Goal: Task Accomplishment & Management: Use online tool/utility

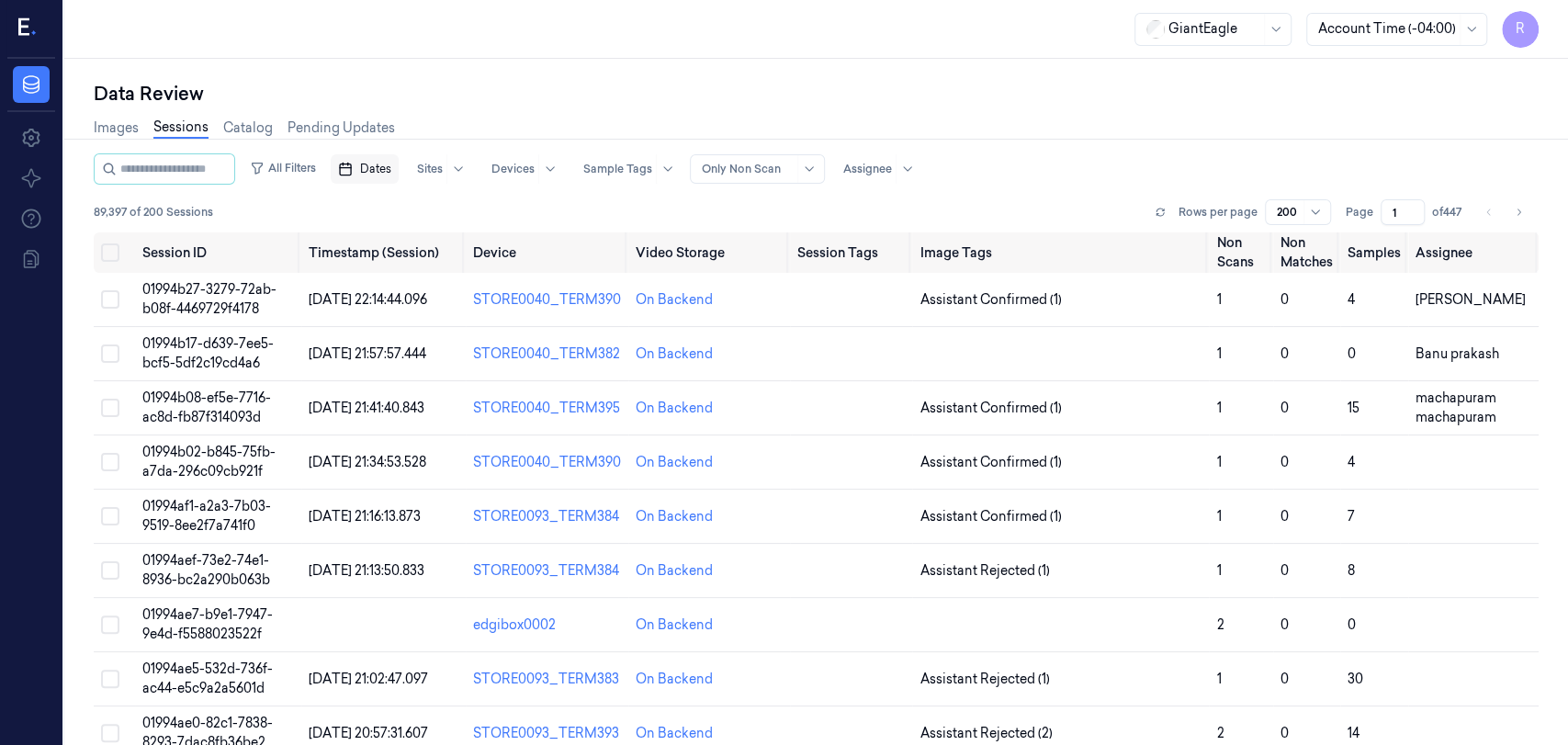
click at [391, 166] on span "Dates" at bounding box center [375, 169] width 31 height 17
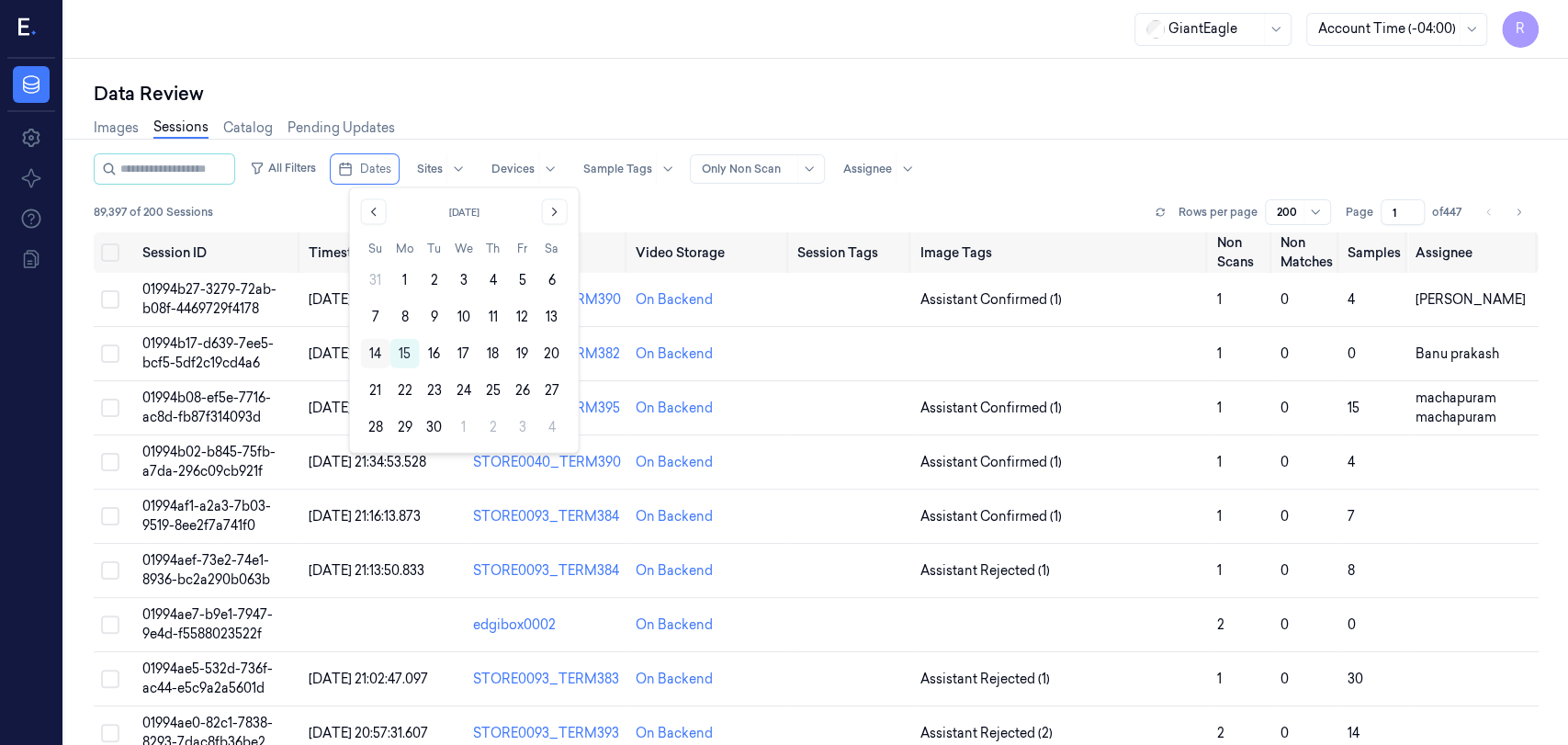
click at [382, 353] on button "14" at bounding box center [375, 353] width 29 height 29
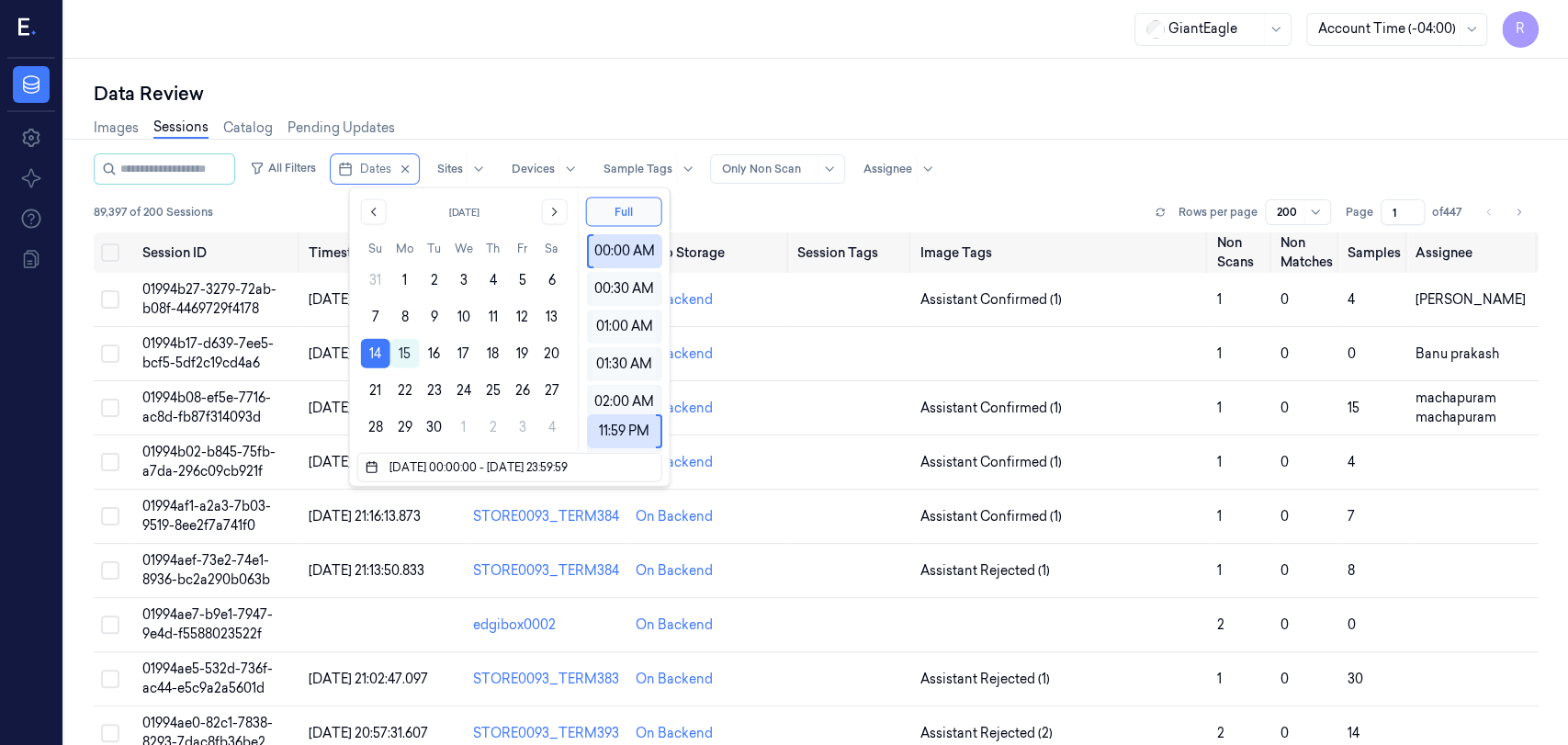
click at [515, 101] on div "Data Review" at bounding box center [816, 93] width 1445 height 25
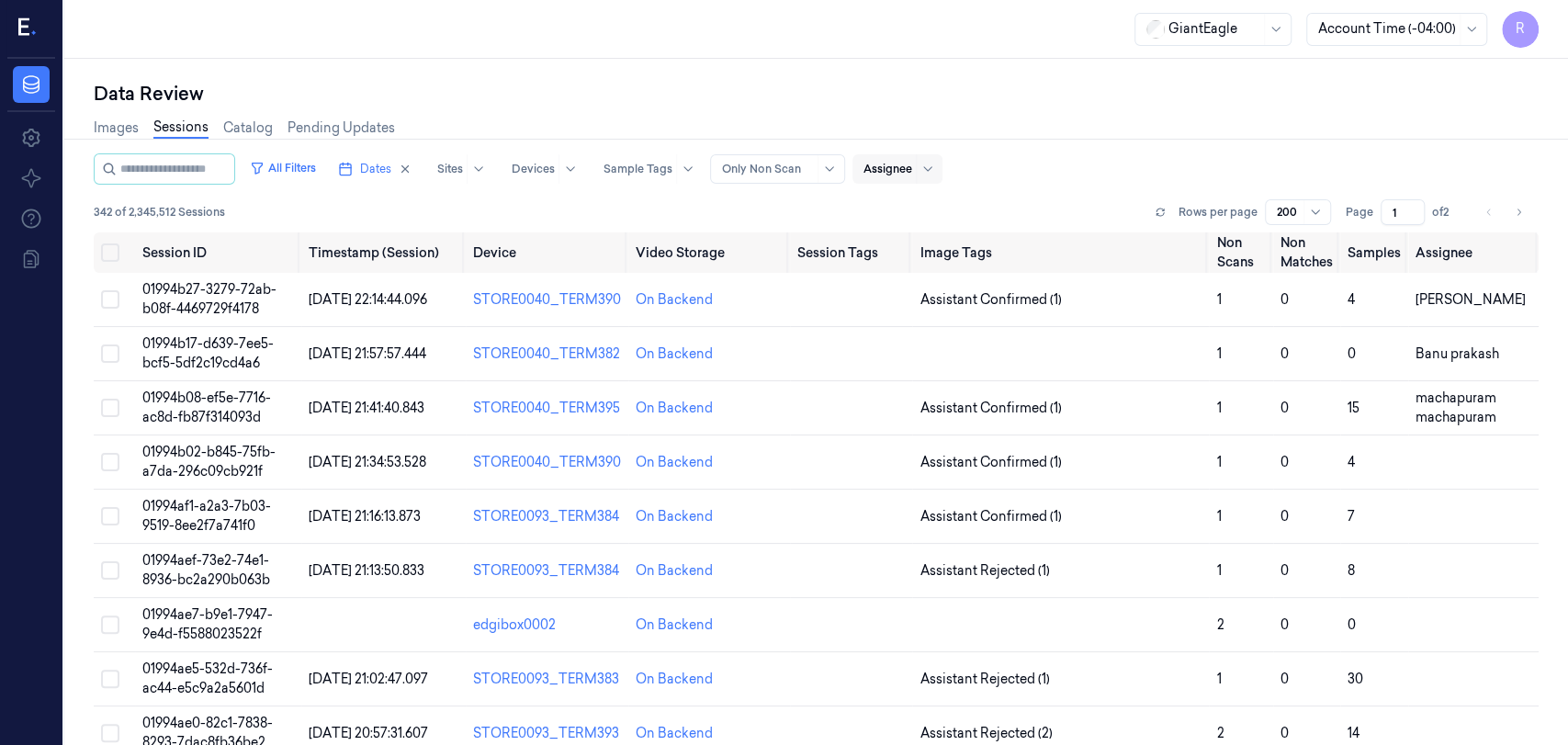
click at [904, 166] on div at bounding box center [888, 169] width 49 height 17
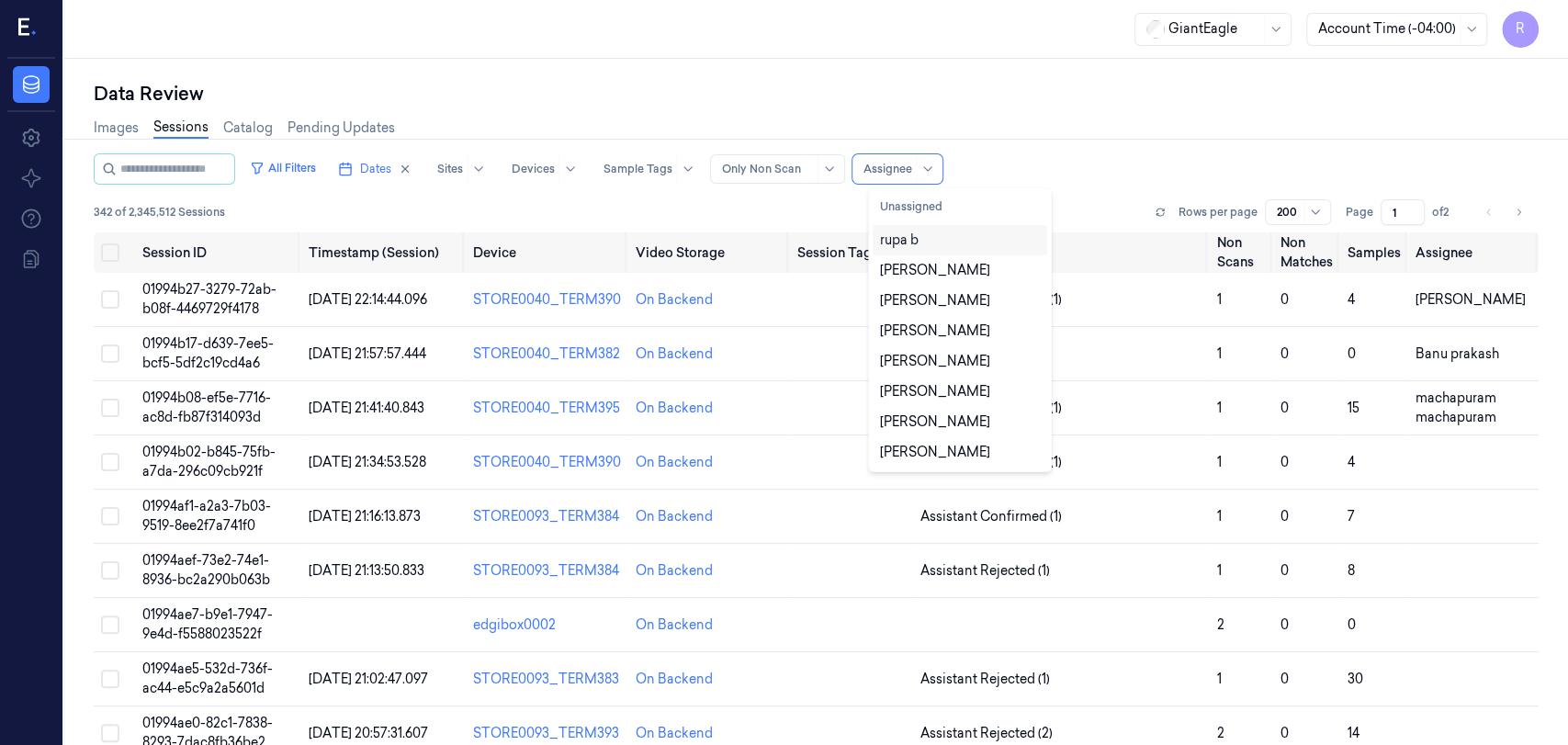
click at [927, 237] on div "rupa b" at bounding box center [959, 240] width 160 height 20
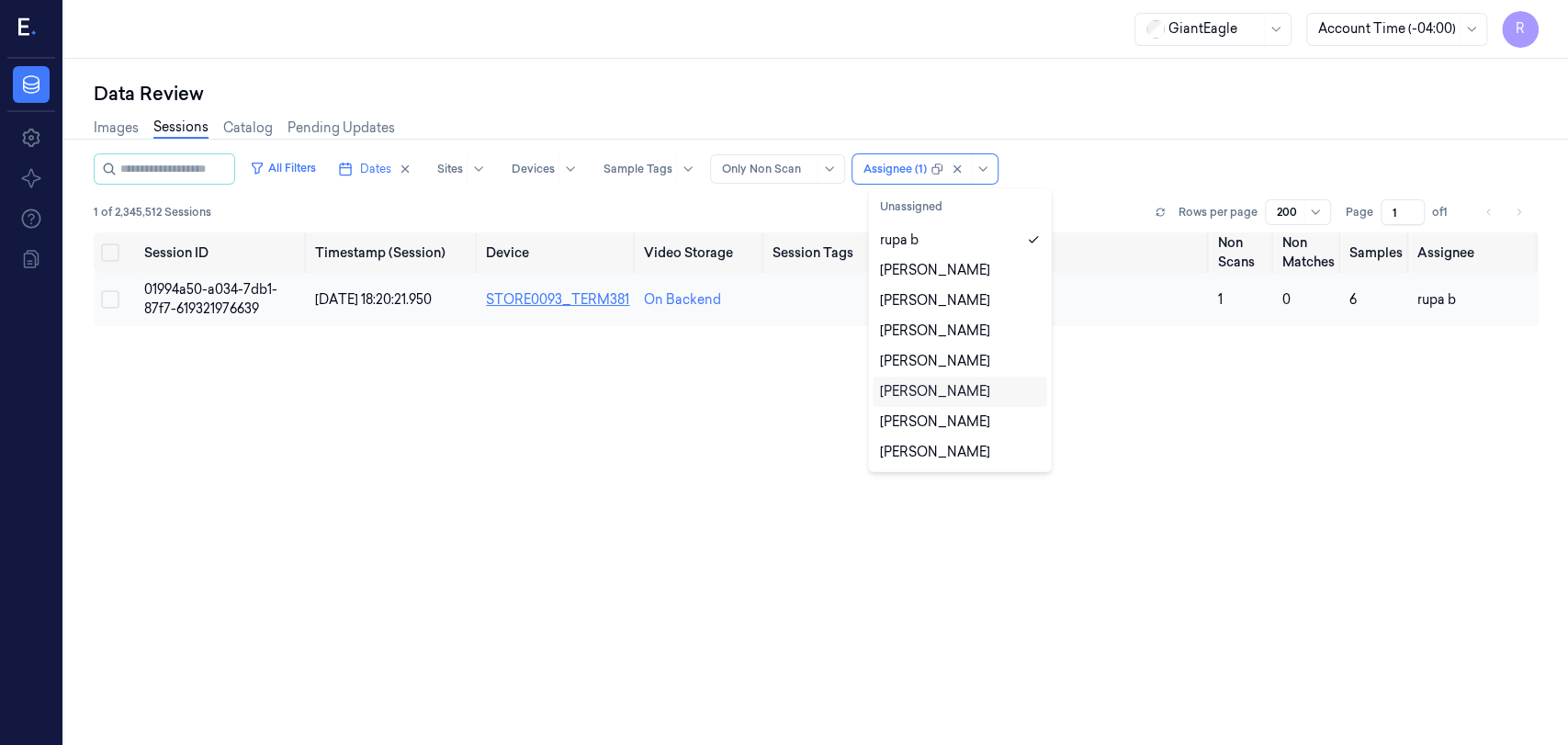
click at [625, 306] on div "STORE0093_TERM381" at bounding box center [557, 300] width 143 height 20
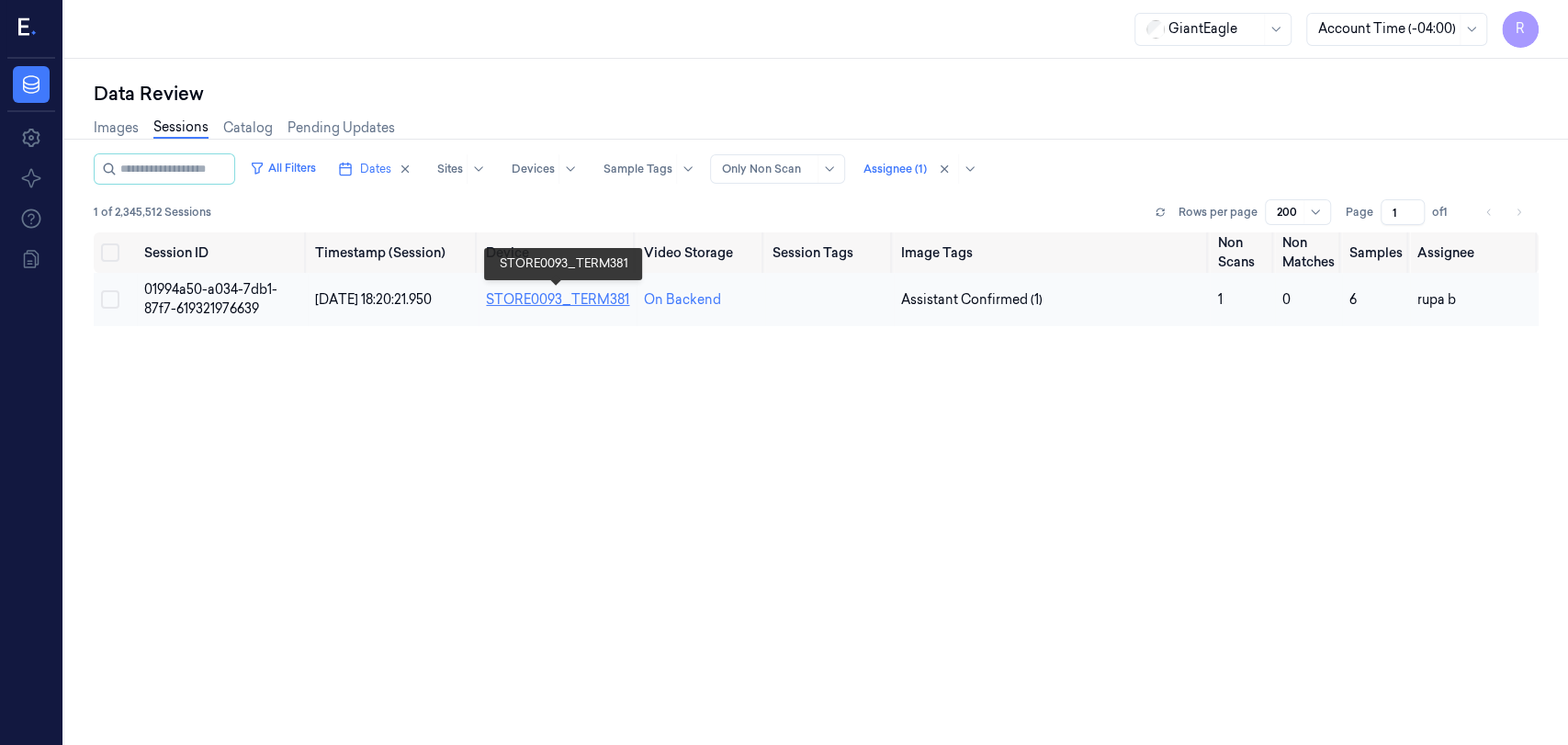
click at [515, 302] on div "STORE0093_TERM381" at bounding box center [557, 300] width 143 height 20
click at [121, 299] on td at bounding box center [116, 299] width 43 height 54
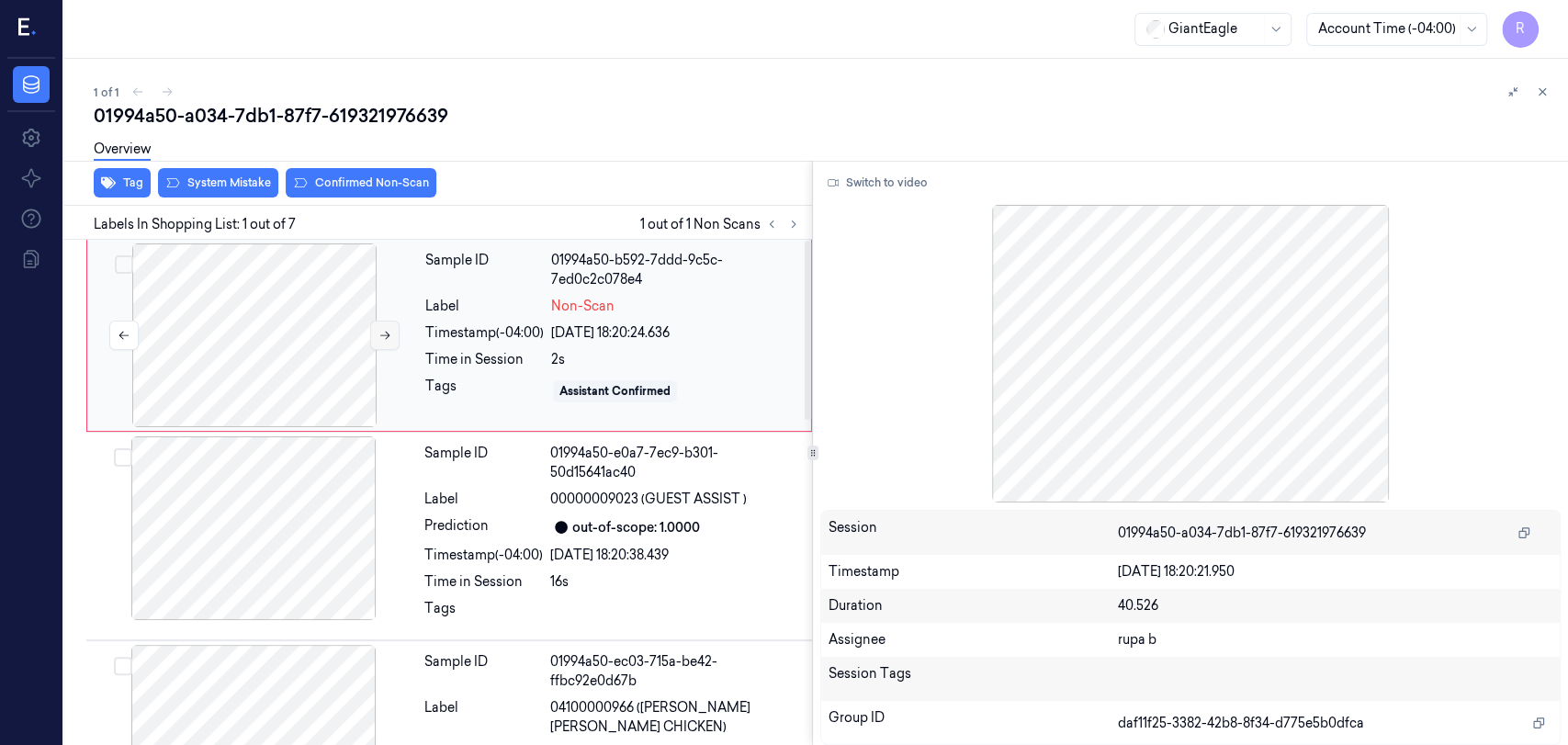
click at [385, 339] on icon at bounding box center [385, 336] width 13 height 13
click at [383, 338] on icon at bounding box center [385, 336] width 13 height 13
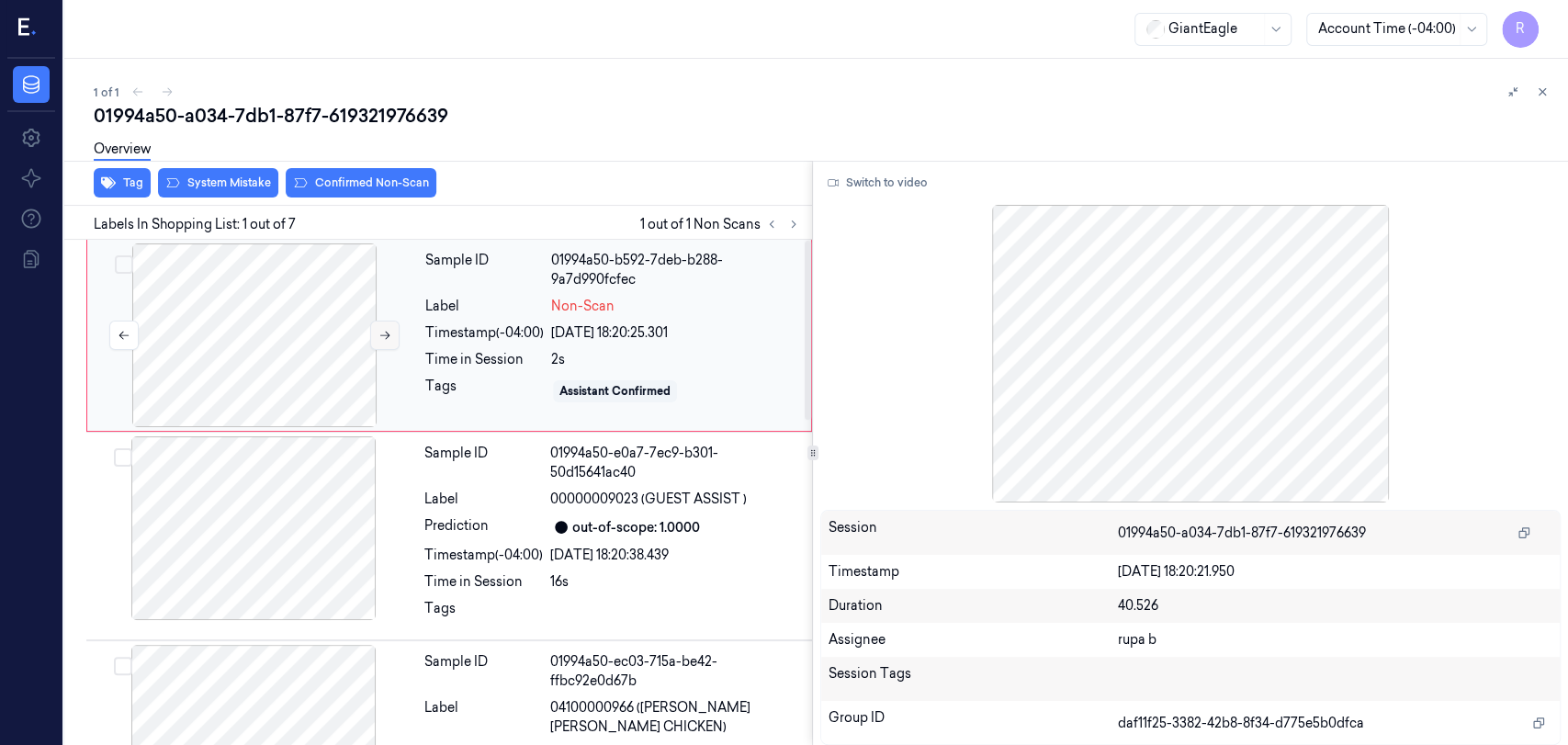
click at [383, 338] on icon at bounding box center [385, 336] width 13 height 13
click at [316, 342] on div at bounding box center [255, 335] width 327 height 183
click at [182, 332] on div at bounding box center [255, 335] width 327 height 183
click at [380, 332] on icon at bounding box center [385, 336] width 13 height 13
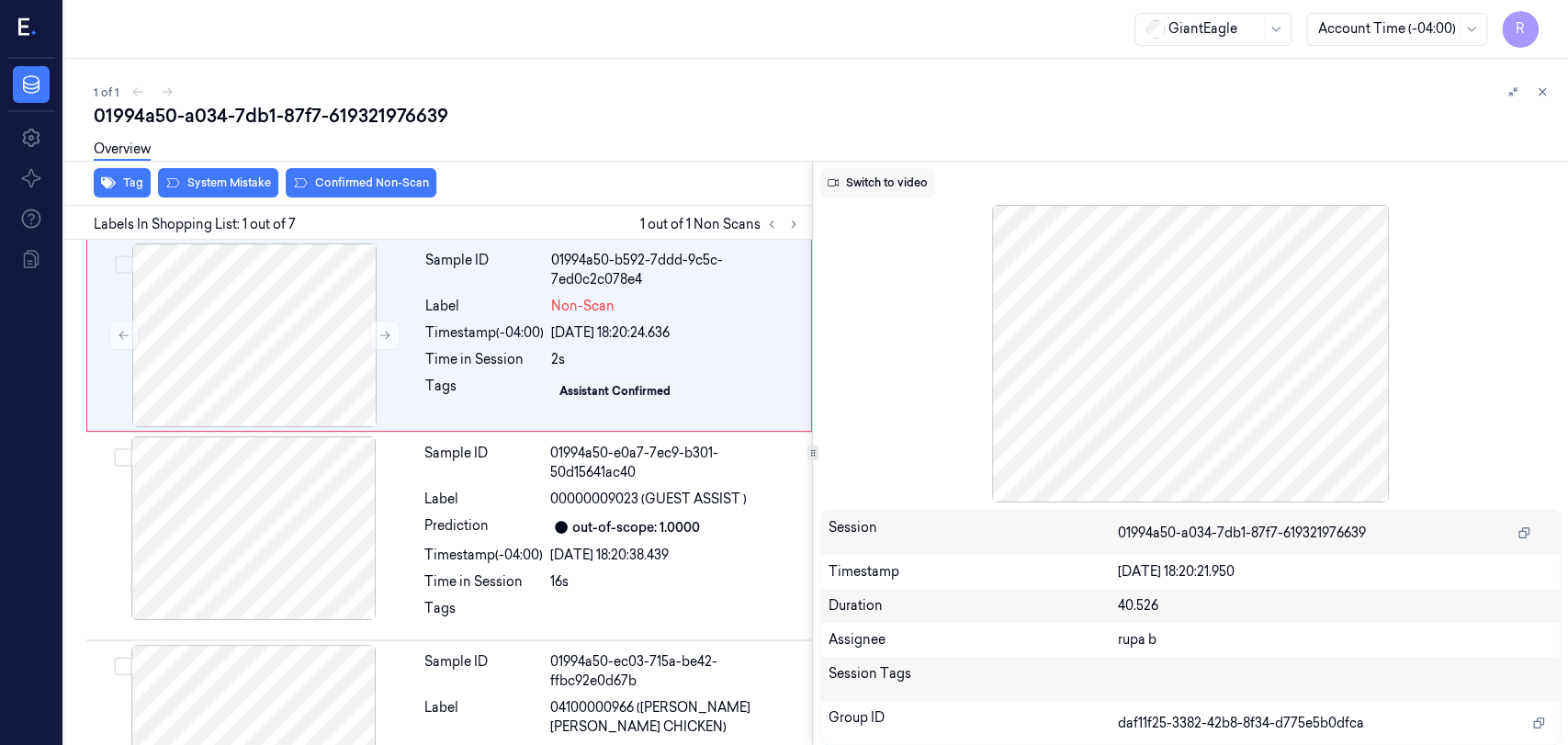
click at [859, 190] on button "Switch to video" at bounding box center [878, 182] width 115 height 29
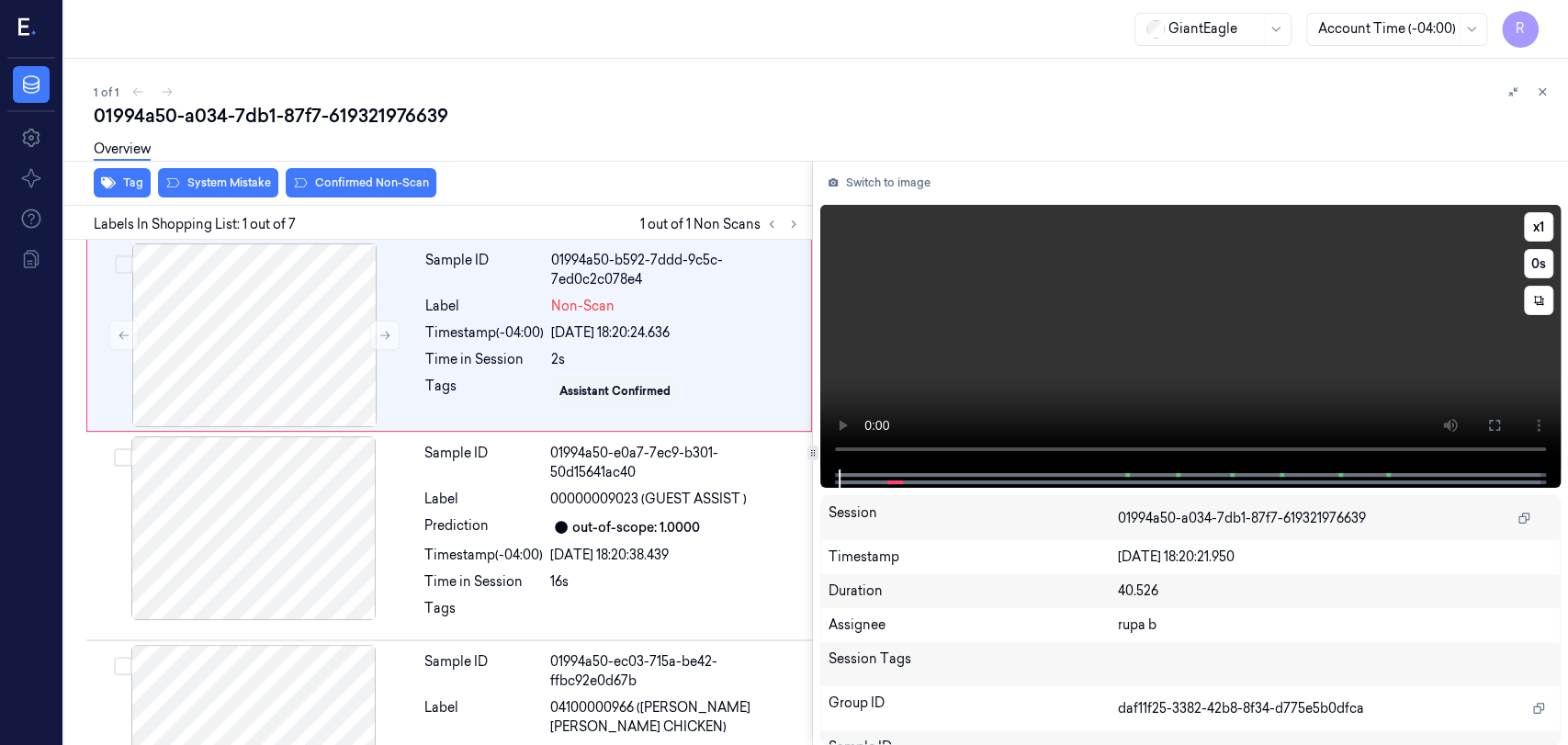
drag, startPoint x: 1493, startPoint y: 424, endPoint x: 1499, endPoint y: 512, distance: 88.2
click at [1495, 424] on icon at bounding box center [1495, 425] width 15 height 15
click at [1488, 425] on icon at bounding box center [1495, 425] width 15 height 15
click at [1319, 379] on video at bounding box center [1190, 337] width 740 height 264
click at [1484, 426] on button at bounding box center [1494, 424] width 29 height 29
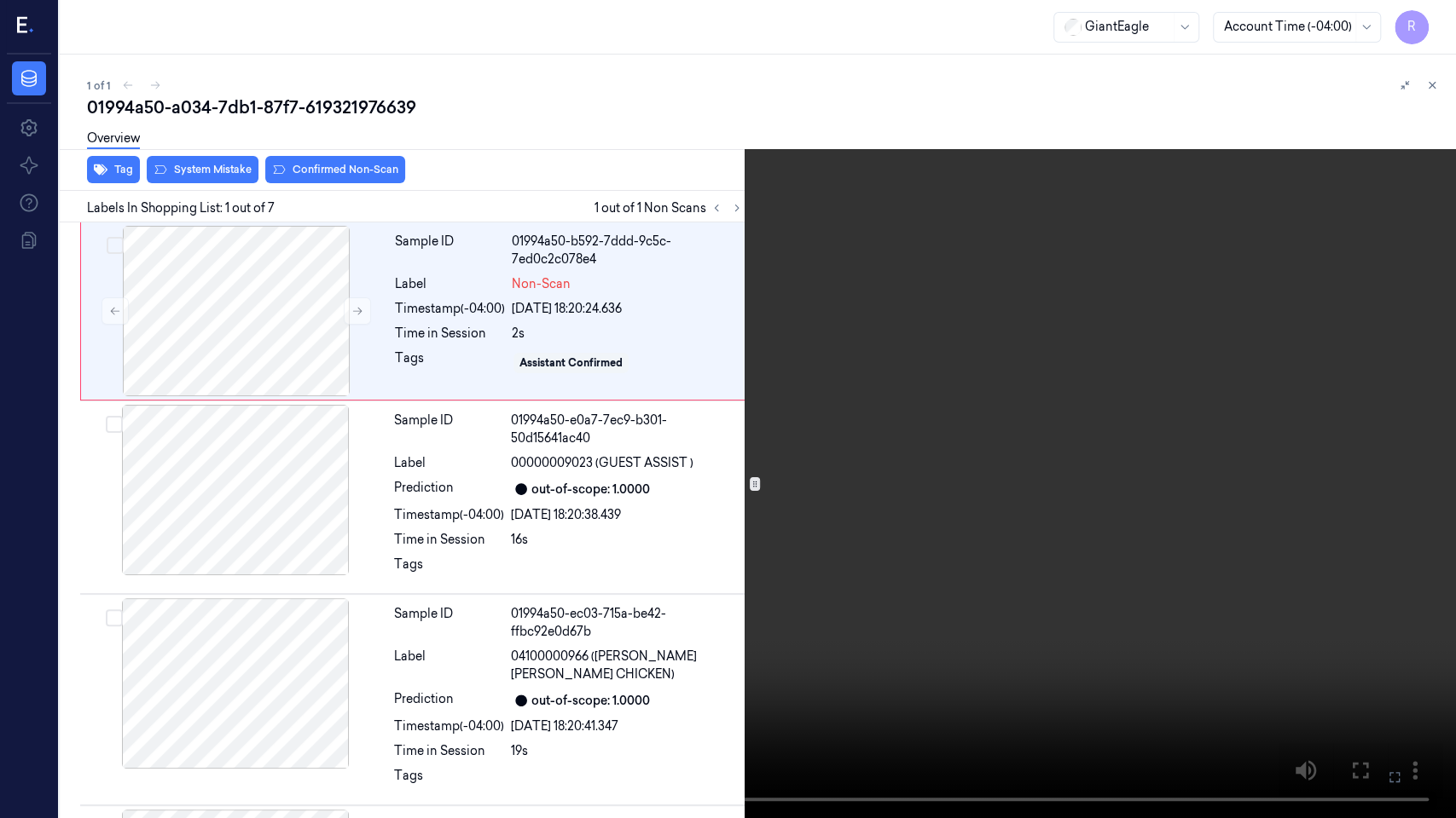
click at [775, 516] on video at bounding box center [728, 409] width 1456 height 818
click at [864, 516] on video at bounding box center [728, 409] width 1456 height 818
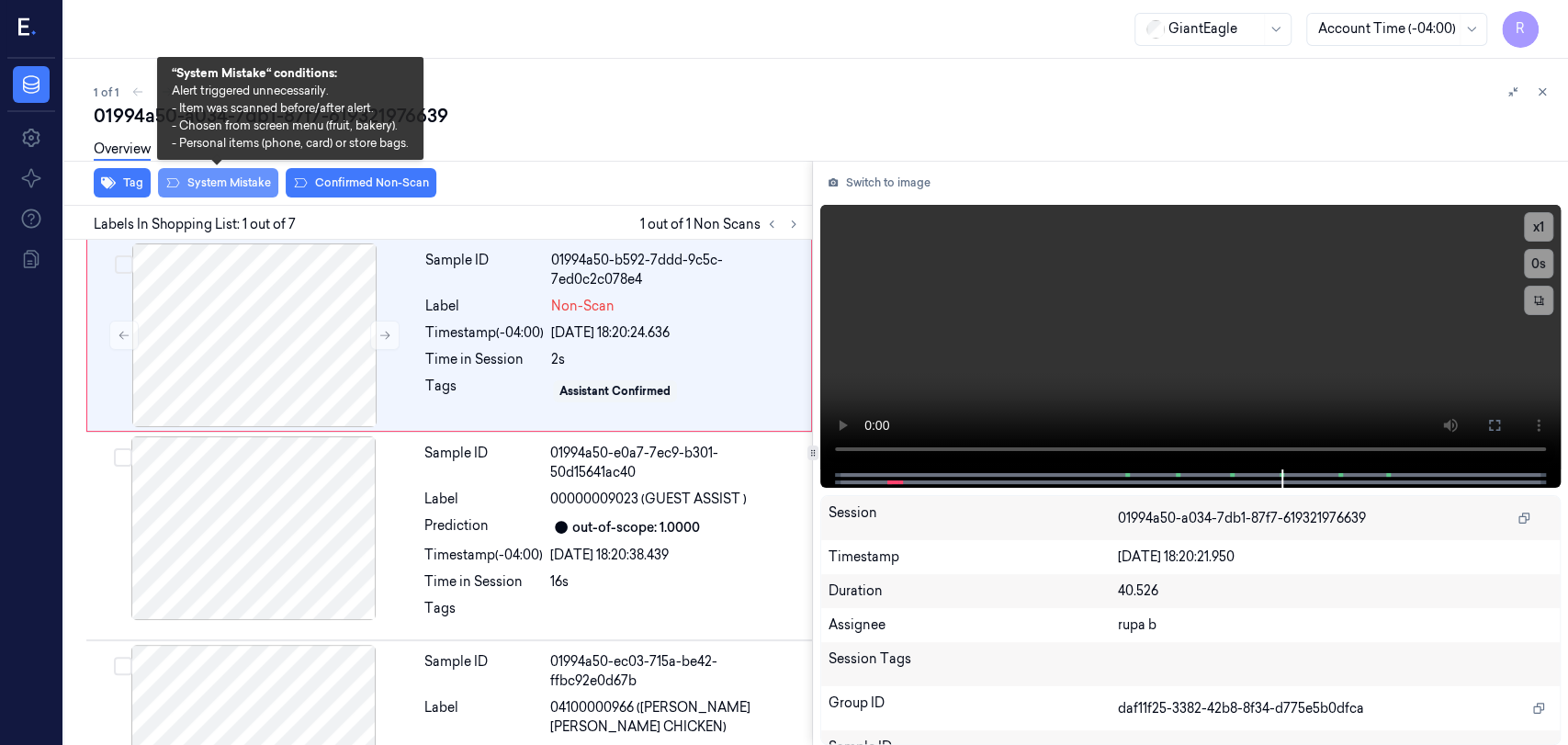
click at [237, 182] on button "System Mistake" at bounding box center [218, 182] width 120 height 29
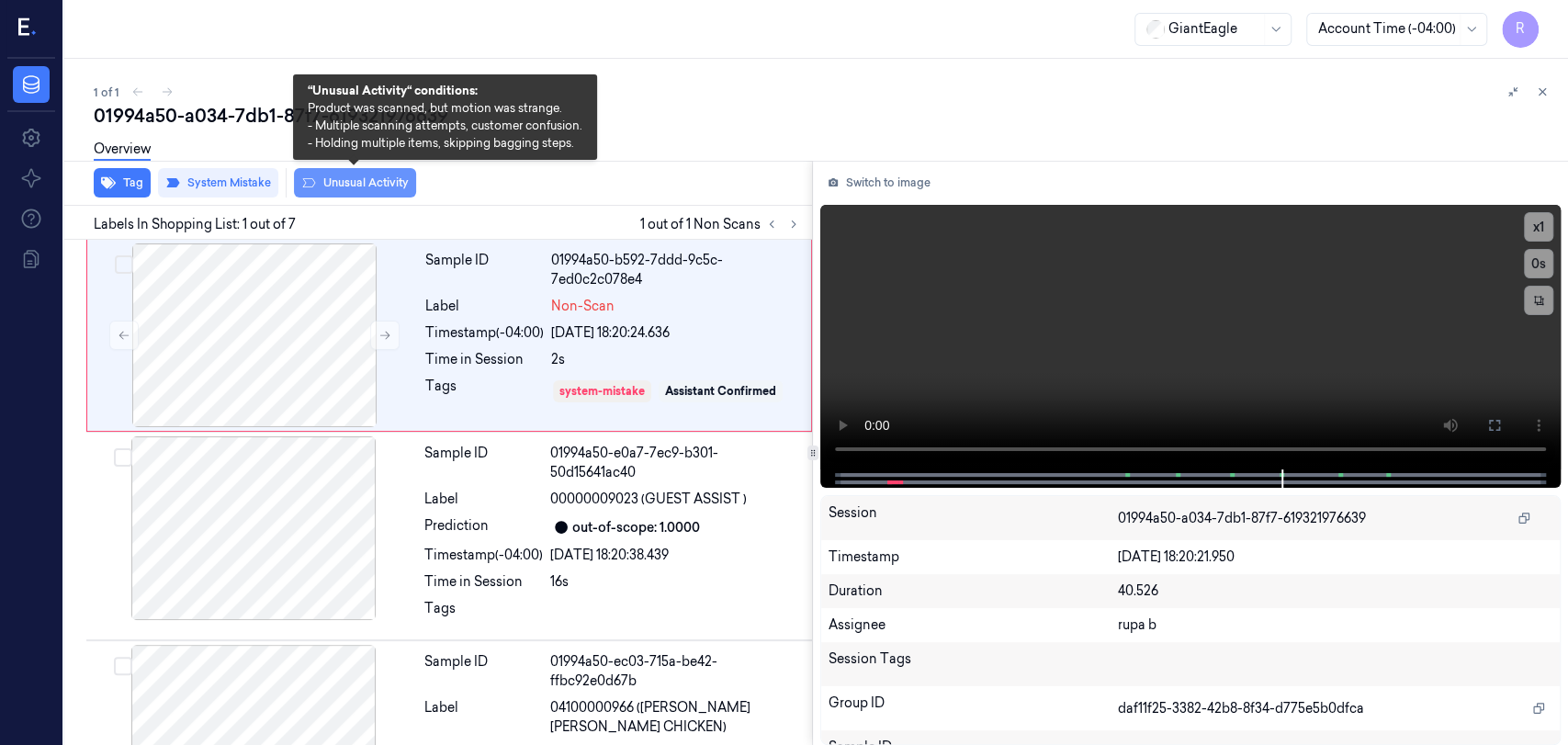
click at [390, 181] on button "Unusual Activity" at bounding box center [355, 182] width 122 height 29
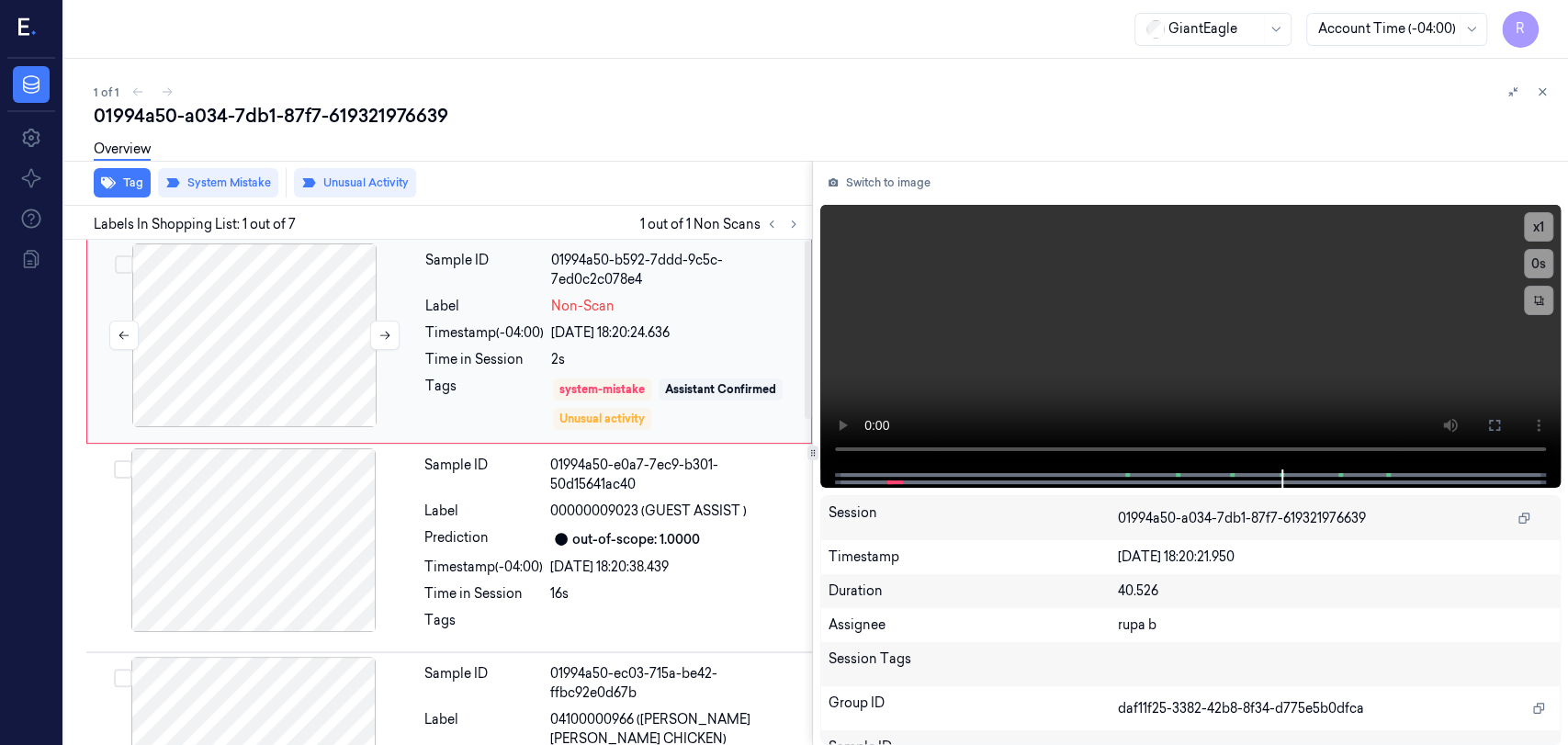
click at [288, 336] on div at bounding box center [255, 335] width 327 height 183
click at [379, 325] on button at bounding box center [384, 335] width 29 height 29
click at [1493, 436] on button at bounding box center [1494, 424] width 29 height 29
click at [111, 183] on icon "button" at bounding box center [108, 182] width 15 height 12
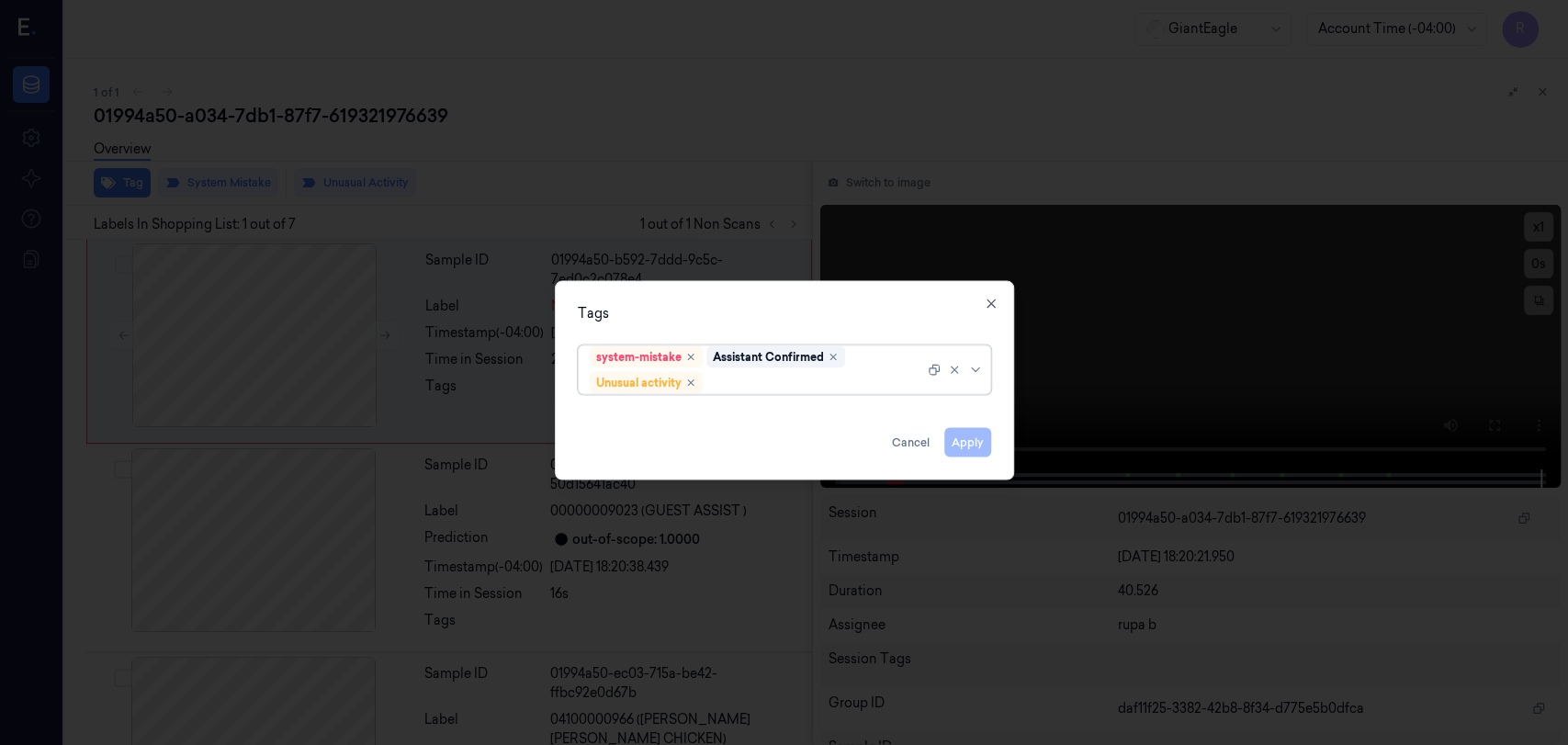
click at [506, 121] on div at bounding box center [784, 372] width 1568 height 745
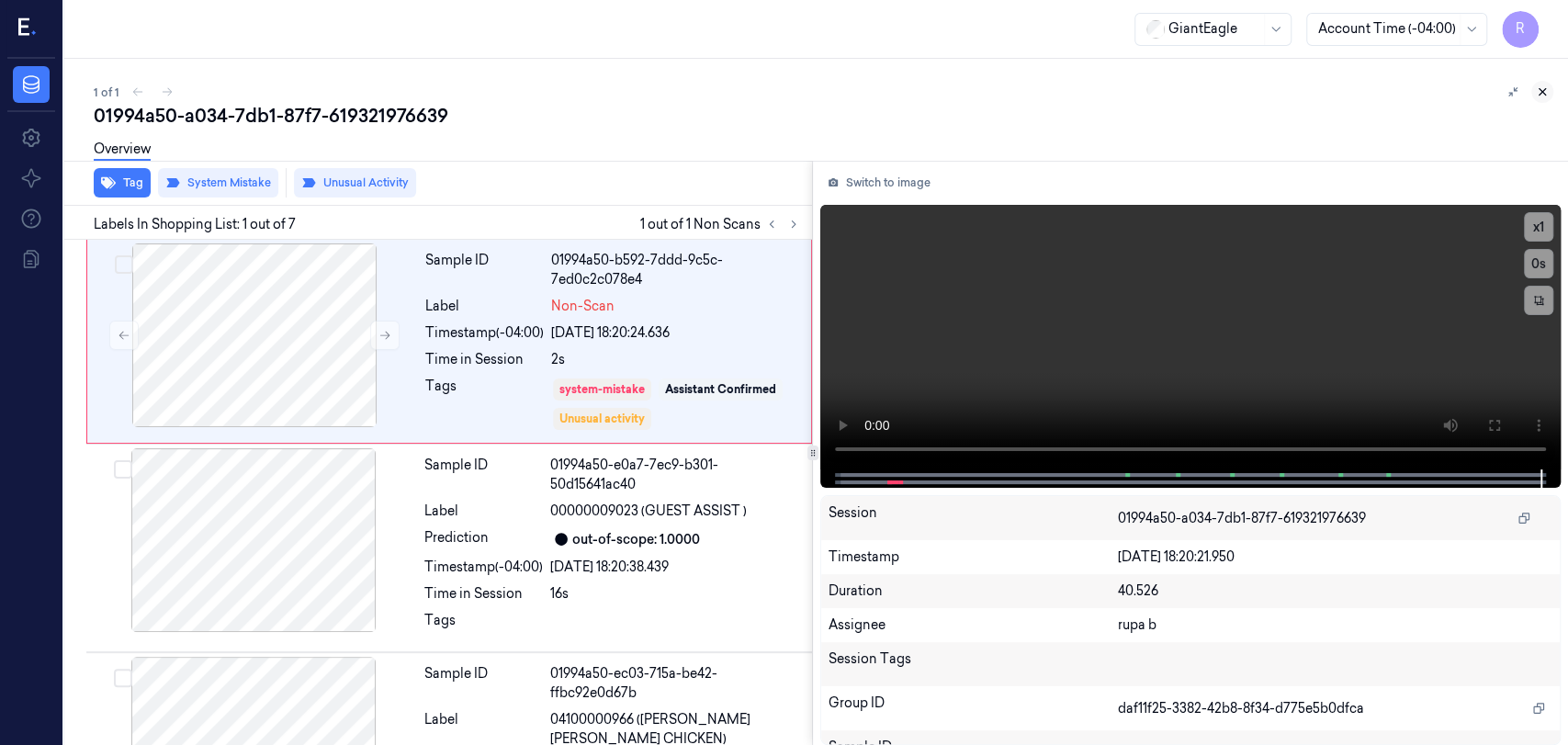
click at [1544, 96] on icon at bounding box center [1542, 92] width 13 height 13
